Goal: Task Accomplishment & Management: Manage account settings

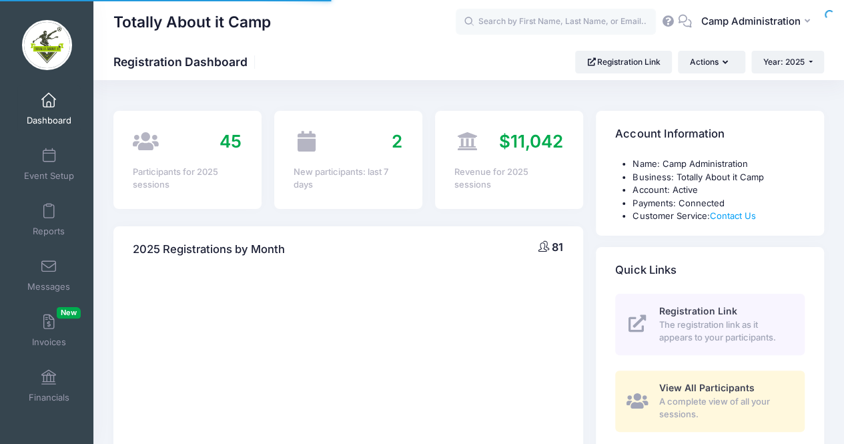
select select
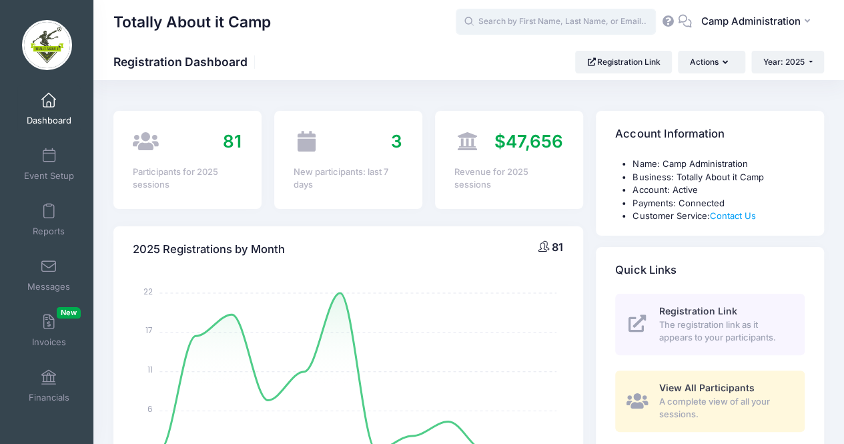
click at [595, 28] on input "text" at bounding box center [556, 22] width 200 height 27
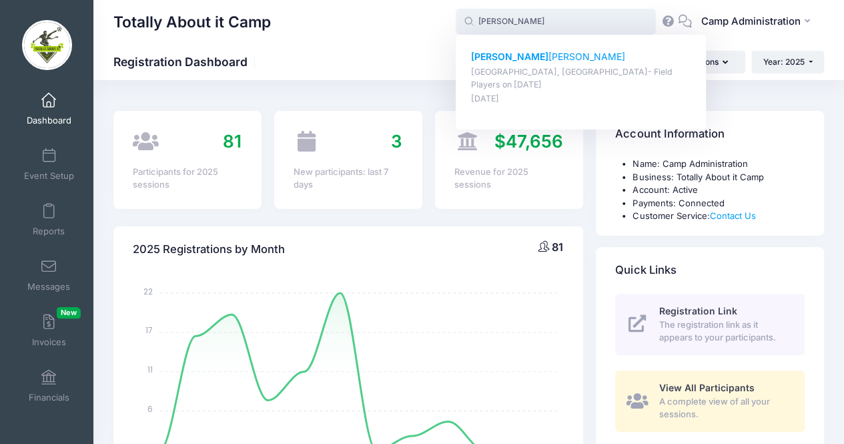
click at [540, 67] on p "Tampa, FL- Field Players on Dec-20, 2025" at bounding box center [581, 78] width 220 height 25
type input "Preston Harris (Tampa, FL- Field Players, Dec-20, 2025)"
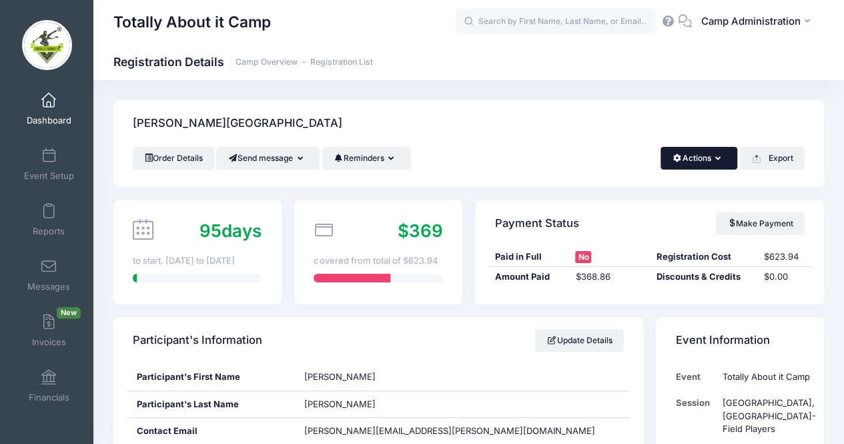
click at [680, 165] on button "Actions" at bounding box center [699, 158] width 77 height 23
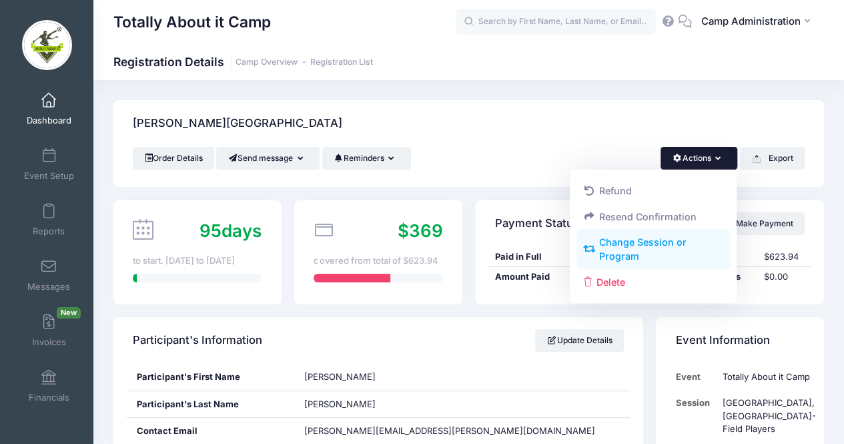
click at [633, 244] on link "Change Session or Program" at bounding box center [653, 250] width 154 height 40
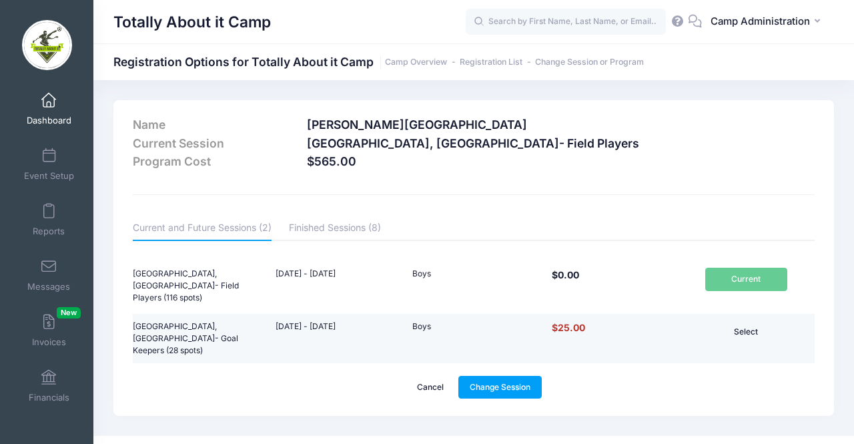
click at [738, 320] on button "Select" at bounding box center [746, 331] width 82 height 23
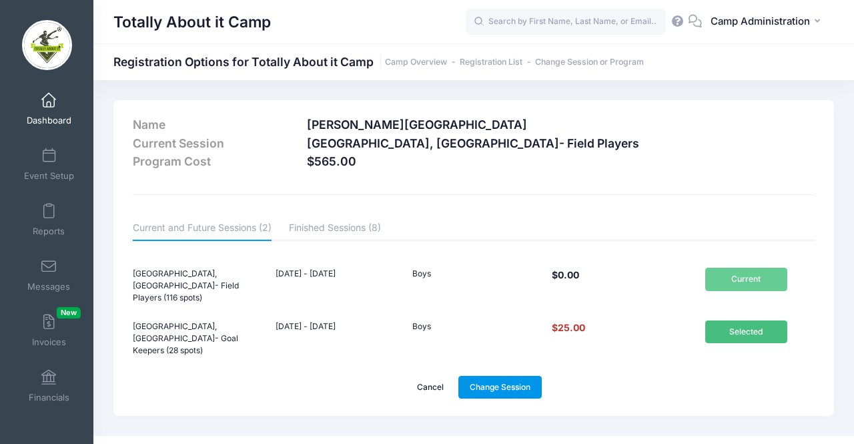
click at [485, 376] on link "Change Session" at bounding box center [500, 387] width 84 height 23
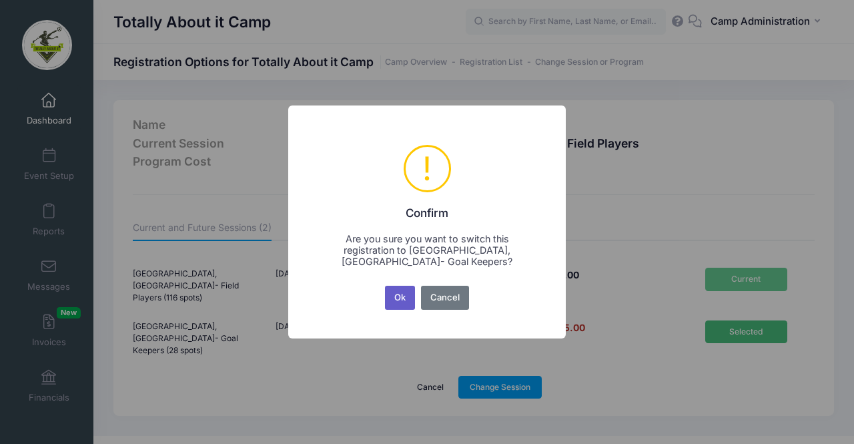
click at [395, 290] on button "Ok" at bounding box center [400, 298] width 31 height 24
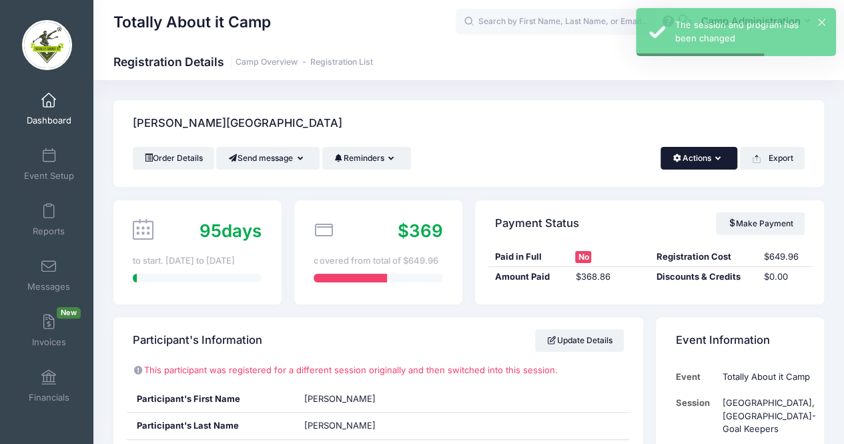
click at [685, 160] on button "Actions" at bounding box center [699, 158] width 77 height 23
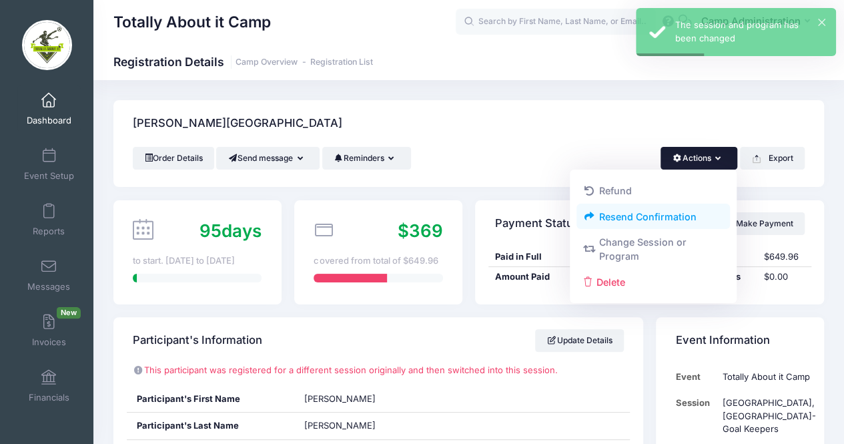
click at [647, 218] on link "Resend Confirmation" at bounding box center [653, 216] width 154 height 25
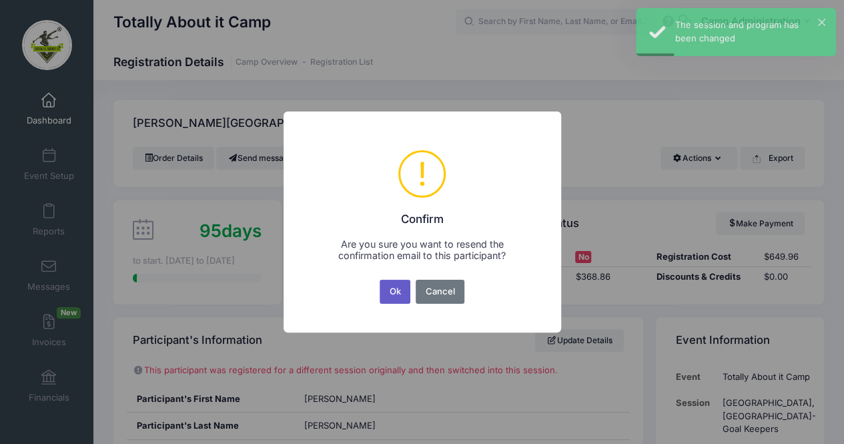
click at [384, 281] on button "Ok" at bounding box center [395, 292] width 31 height 24
